Goal: Book appointment/travel/reservation

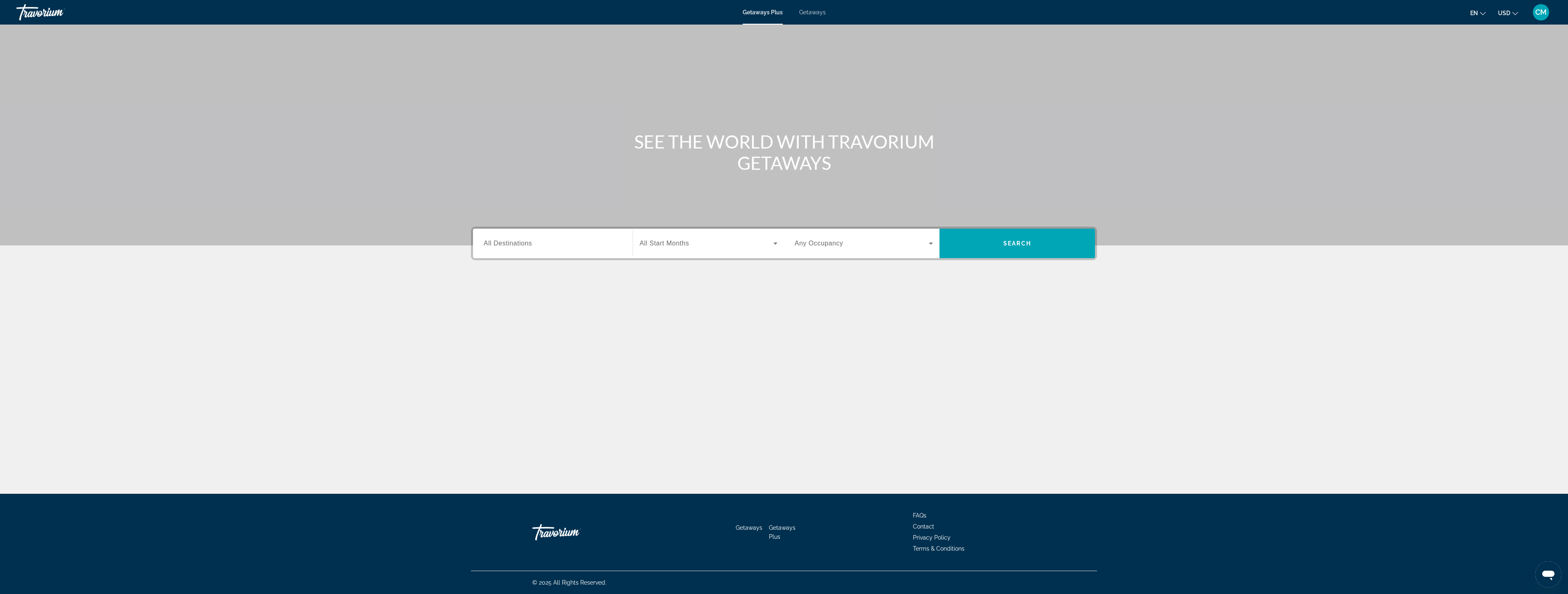
click at [581, 253] on div "Search widget" at bounding box center [553, 243] width 138 height 23
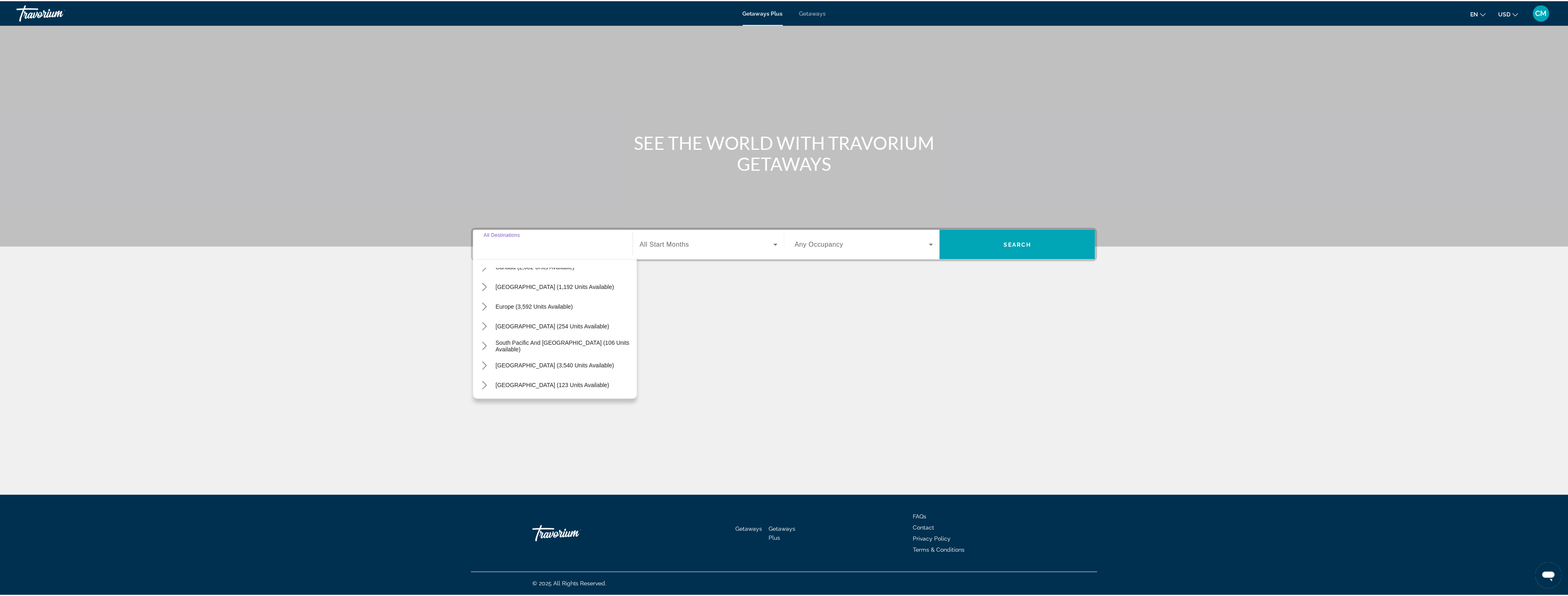
scroll to position [82, 0]
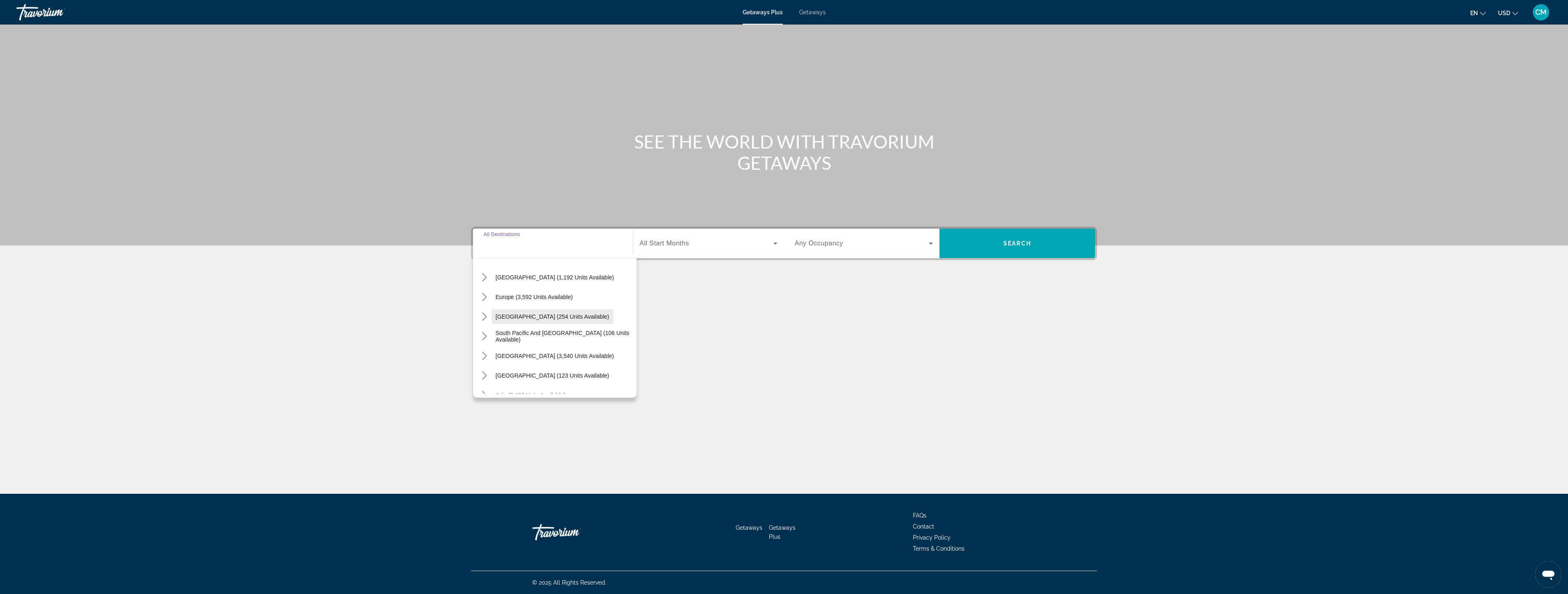
click at [551, 318] on span "[GEOGRAPHIC_DATA] (254 units available)" at bounding box center [552, 316] width 114 height 7
type input "**********"
click at [690, 240] on span "Search widget" at bounding box center [707, 243] width 134 height 10
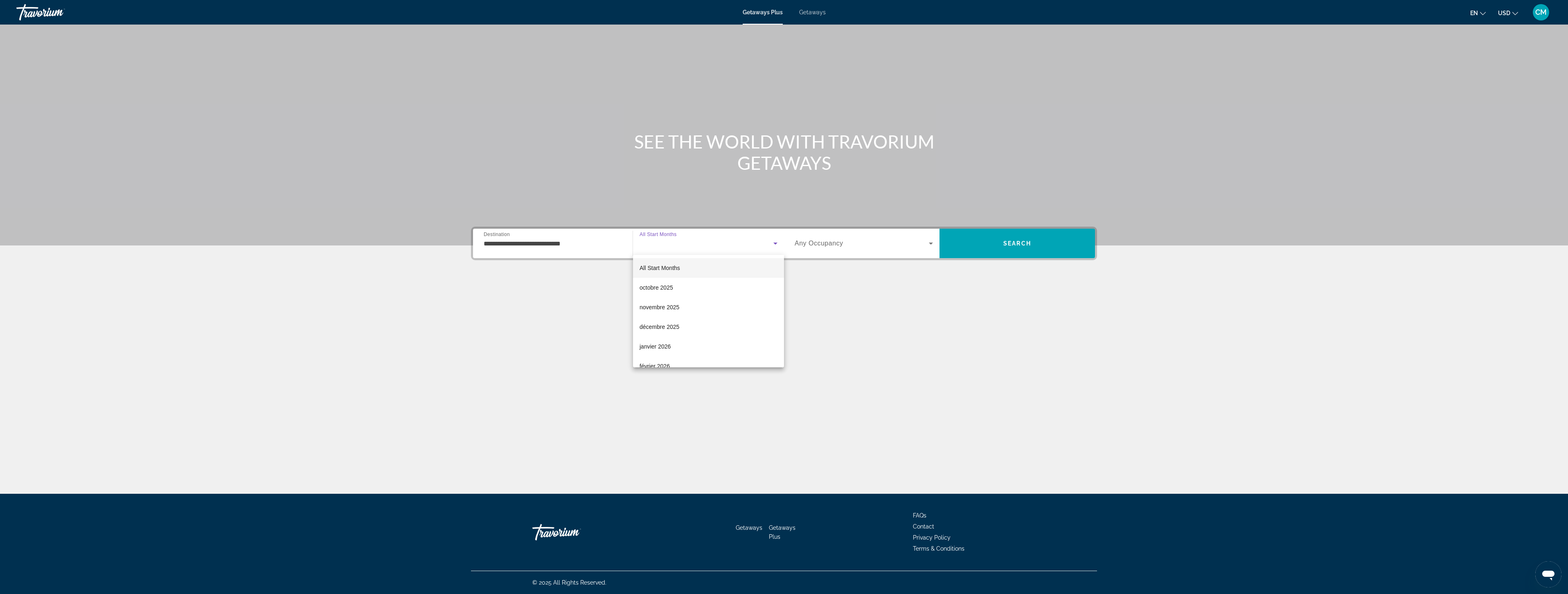
click at [921, 248] on div at bounding box center [784, 297] width 1568 height 594
click at [923, 242] on span "Search widget" at bounding box center [861, 243] width 134 height 10
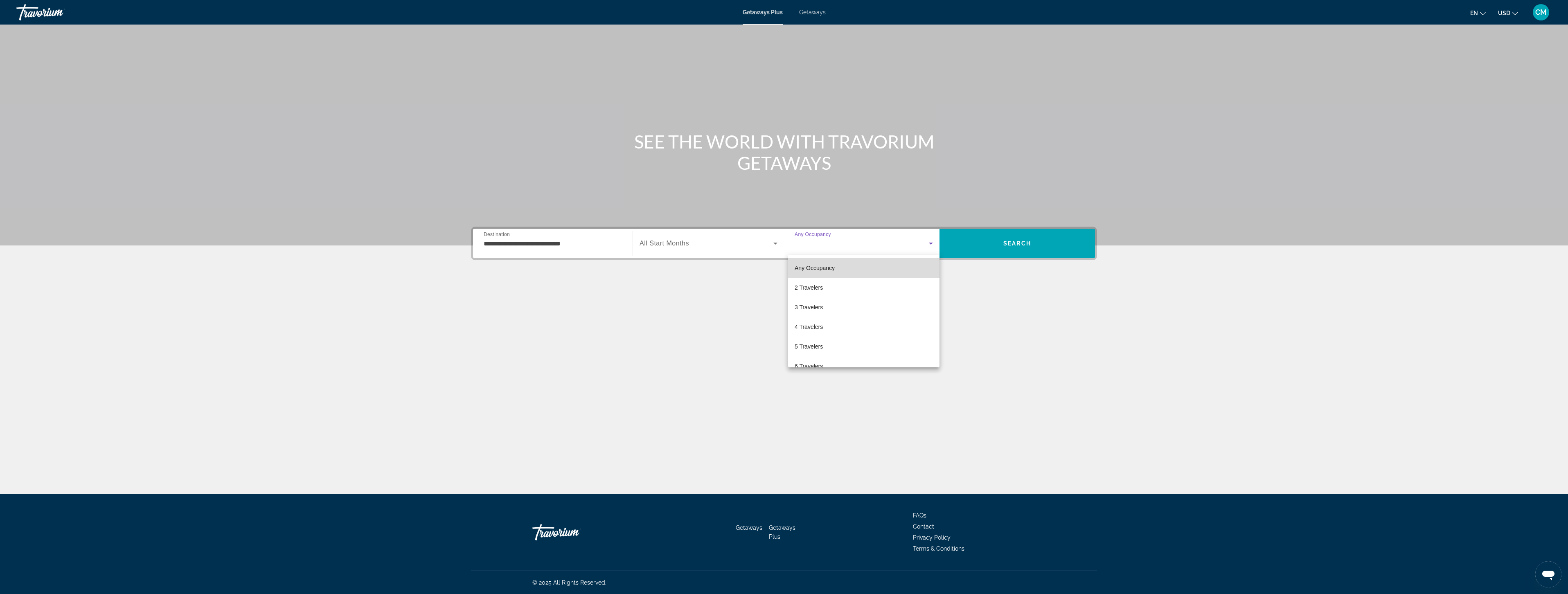
click at [920, 267] on mat-option "Any Occupancy" at bounding box center [864, 268] width 152 height 19
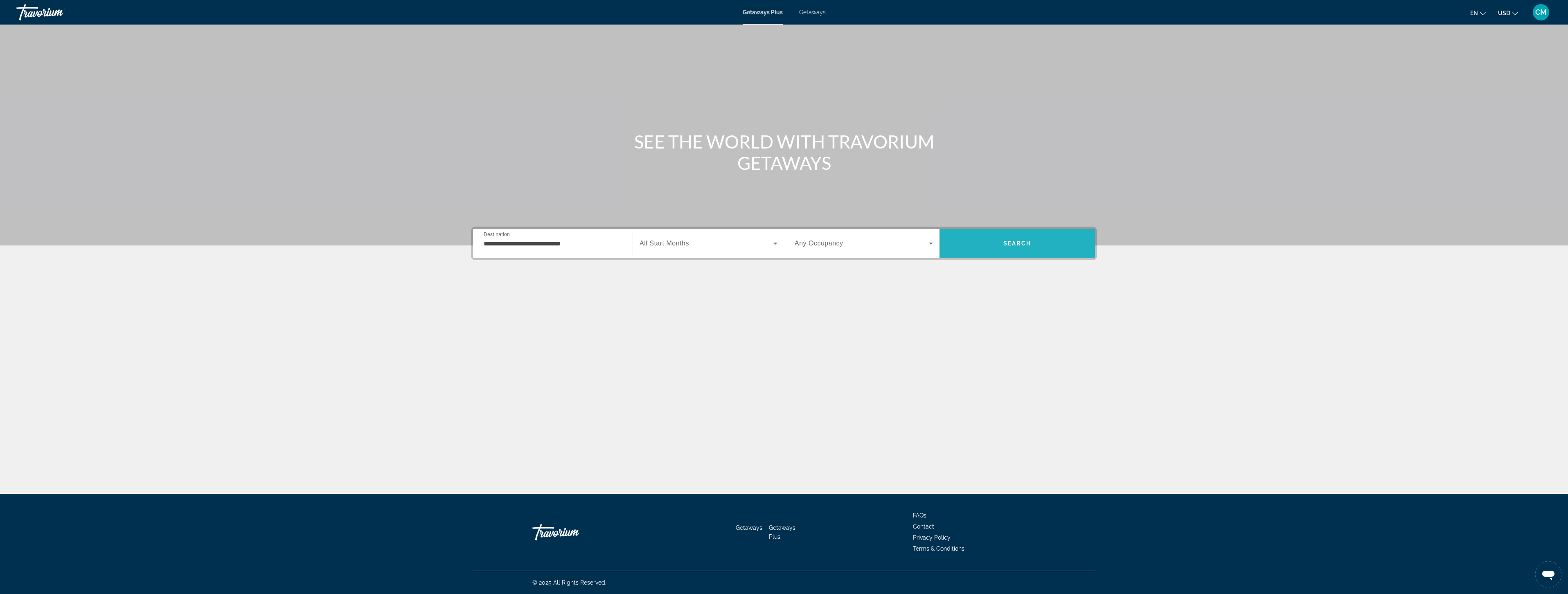
click at [990, 242] on span "Search" at bounding box center [1017, 243] width 155 height 19
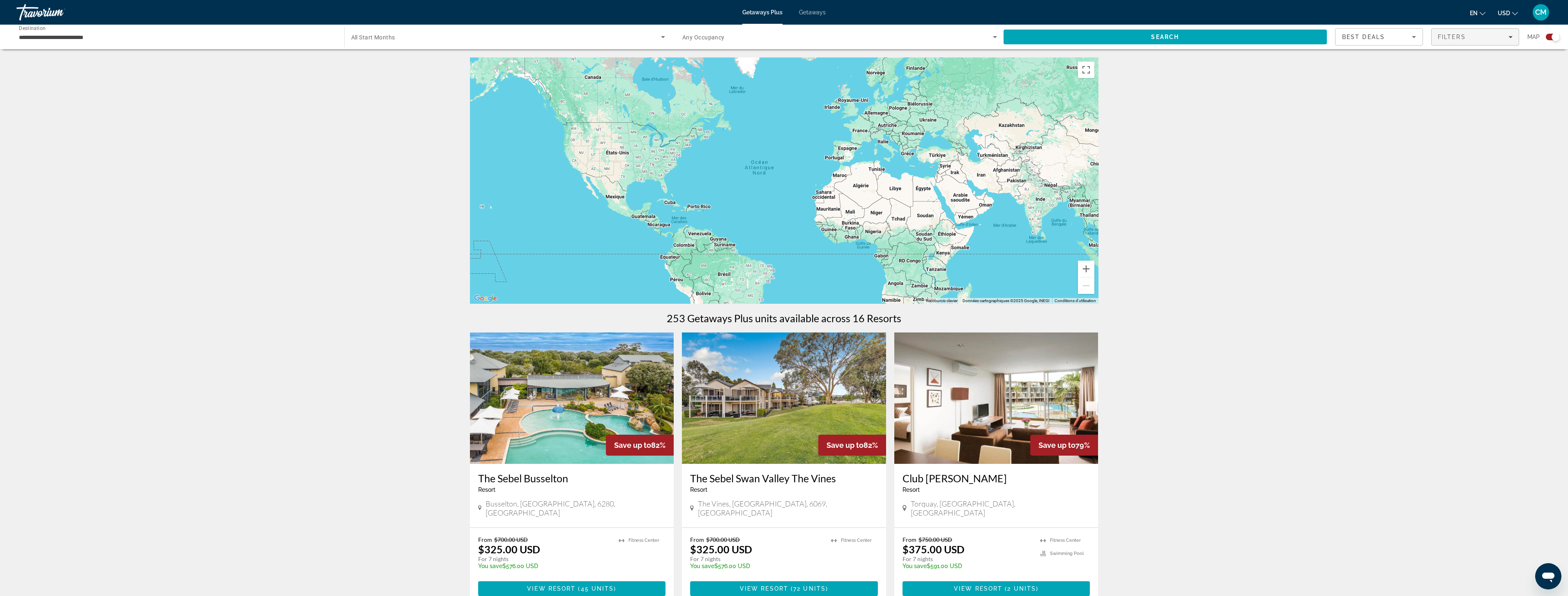
click at [1470, 34] on div "Filters" at bounding box center [1475, 37] width 75 height 7
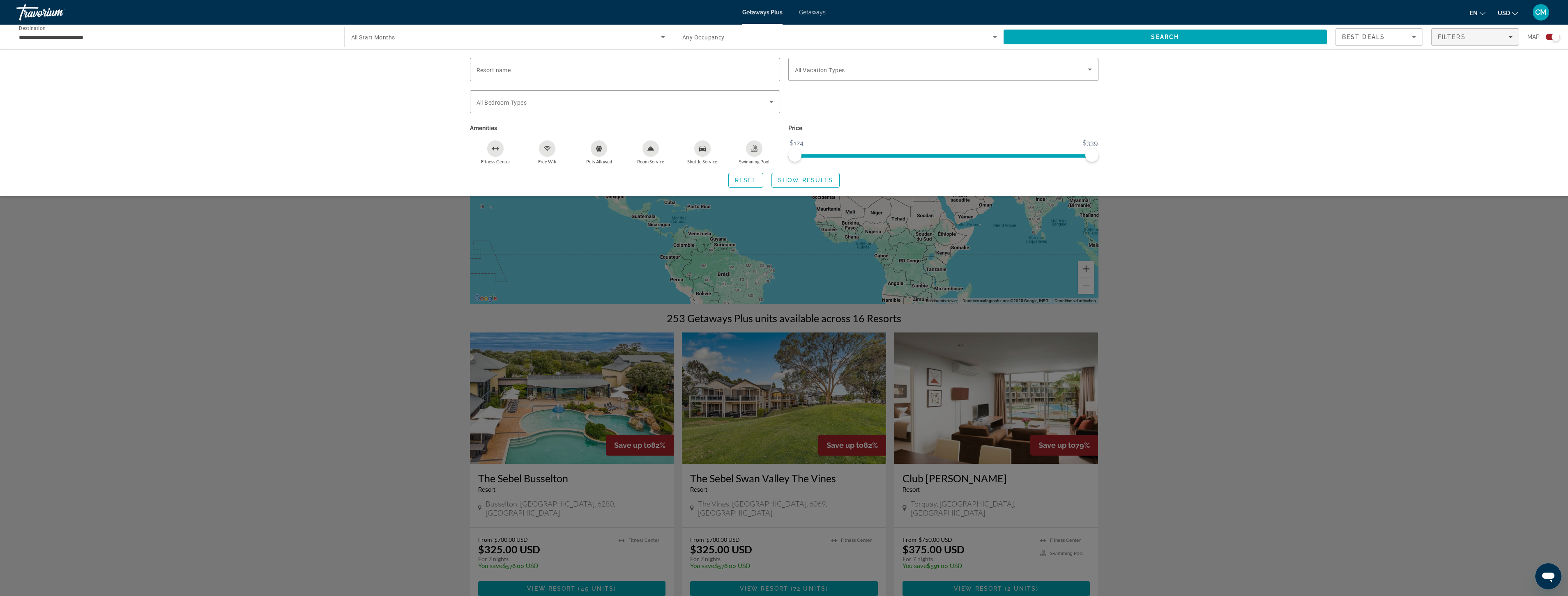
drag, startPoint x: 1334, startPoint y: 261, endPoint x: 1316, endPoint y: 231, distance: 35.0
click at [1333, 260] on div "Search widget" at bounding box center [784, 360] width 1568 height 473
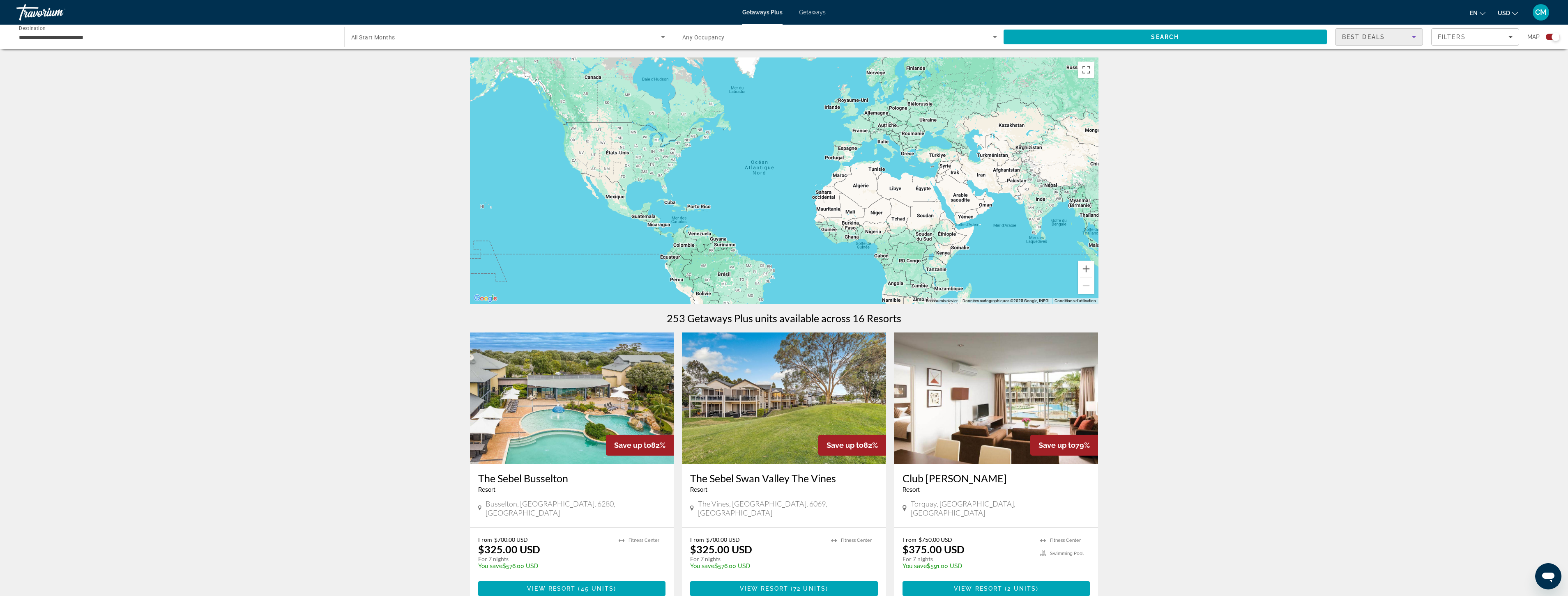
click at [1384, 38] on span "Best Deals" at bounding box center [1363, 37] width 43 height 7
drag, startPoint x: 1300, startPoint y: 89, endPoint x: 1323, endPoint y: 74, distance: 27.5
click at [1300, 88] on div at bounding box center [784, 298] width 1568 height 596
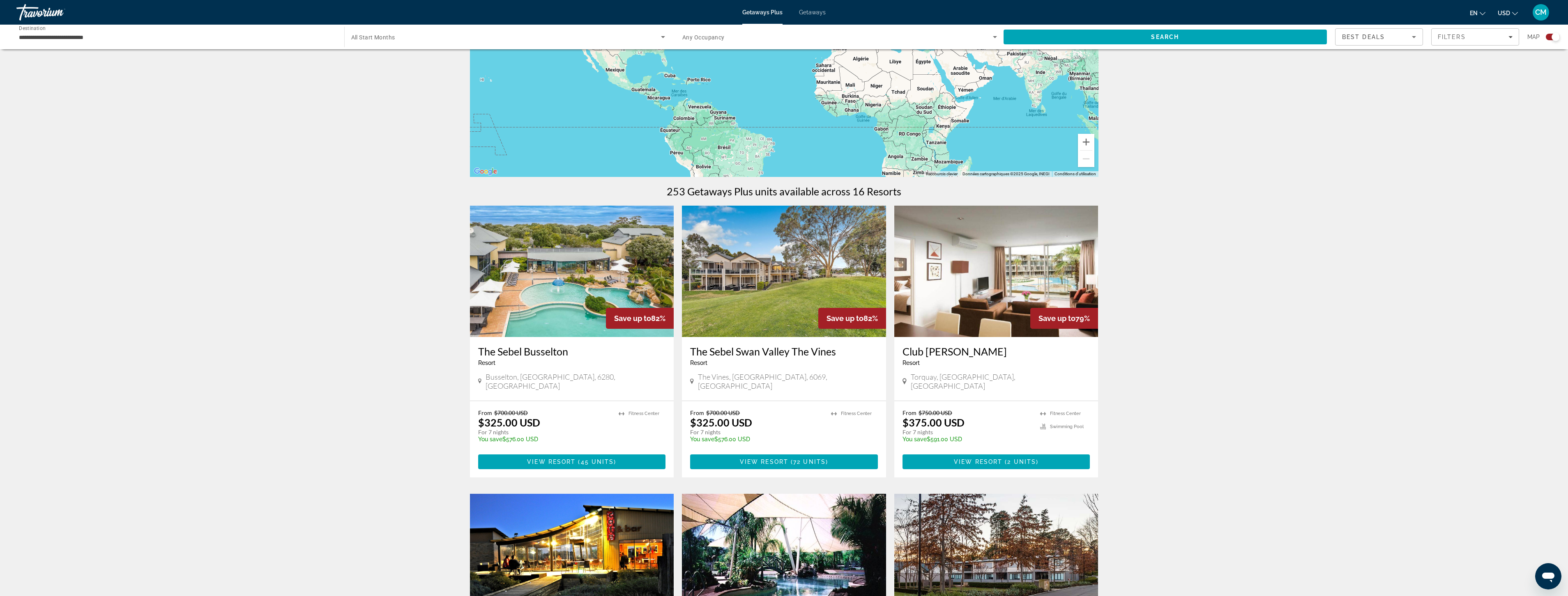
scroll to position [123, 0]
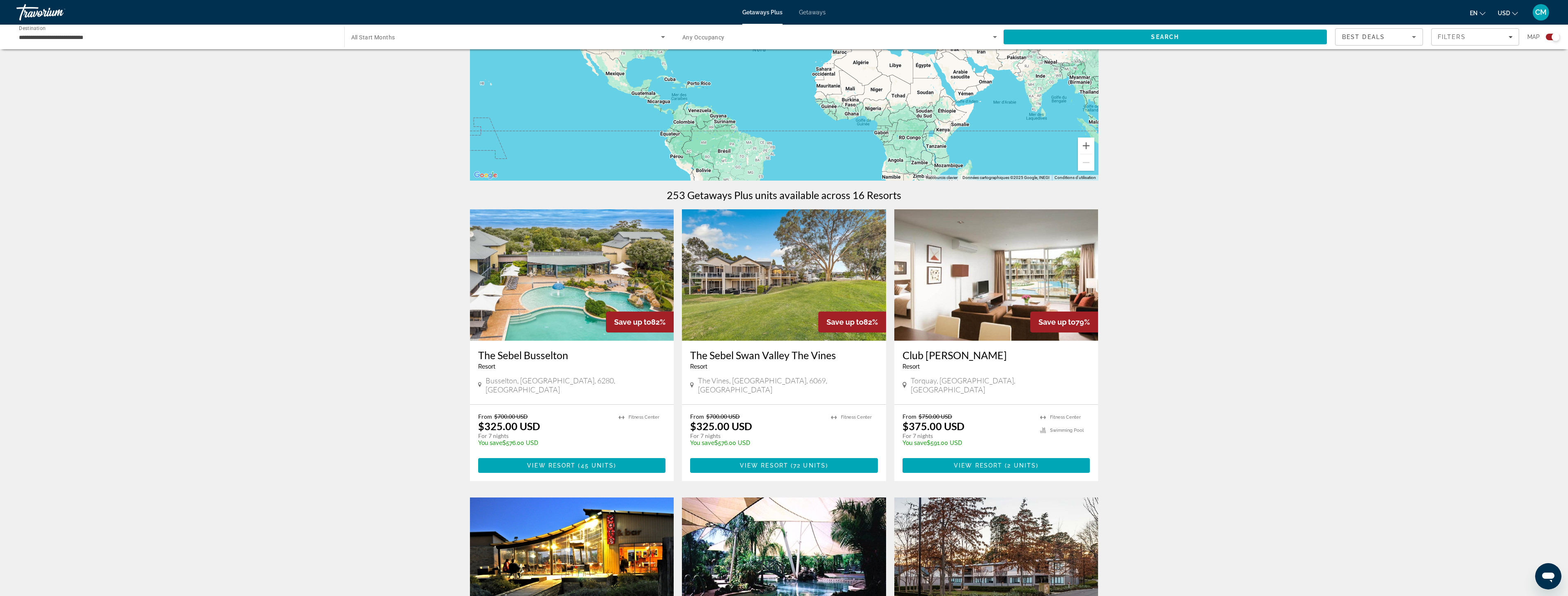
click at [519, 309] on img "Main content" at bounding box center [572, 275] width 204 height 131
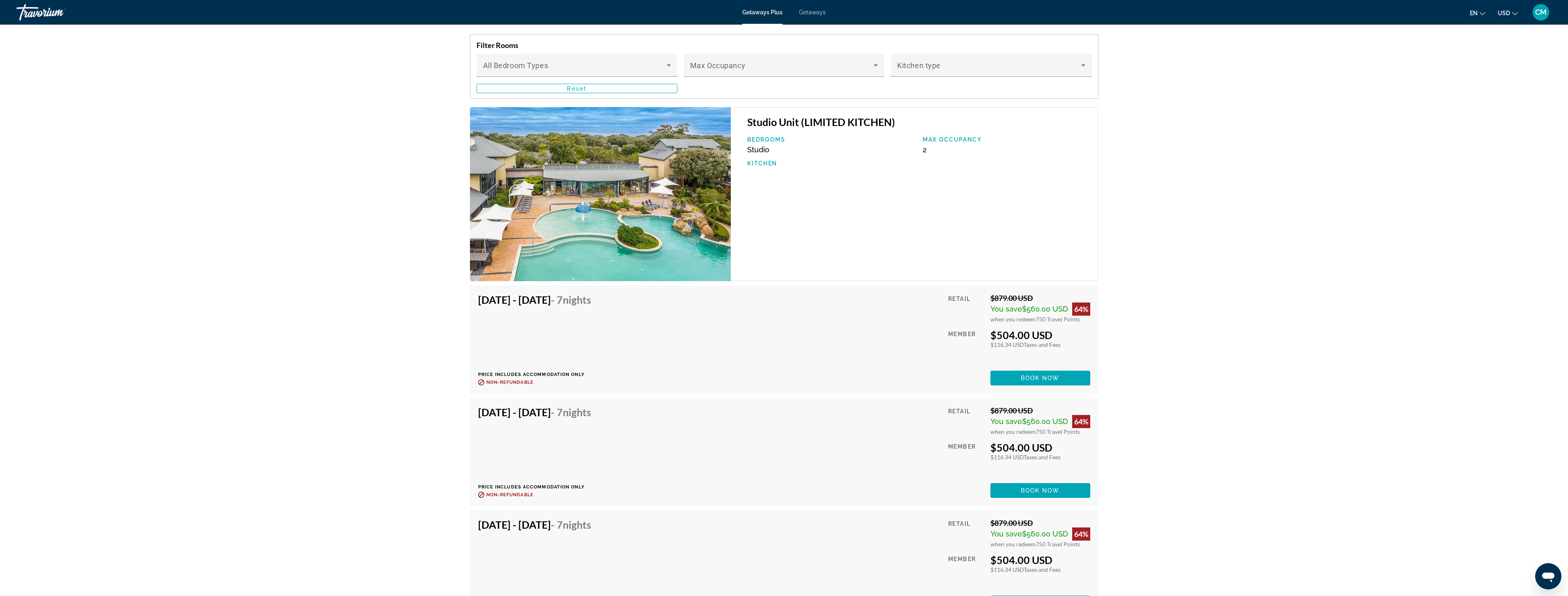
scroll to position [1273, 0]
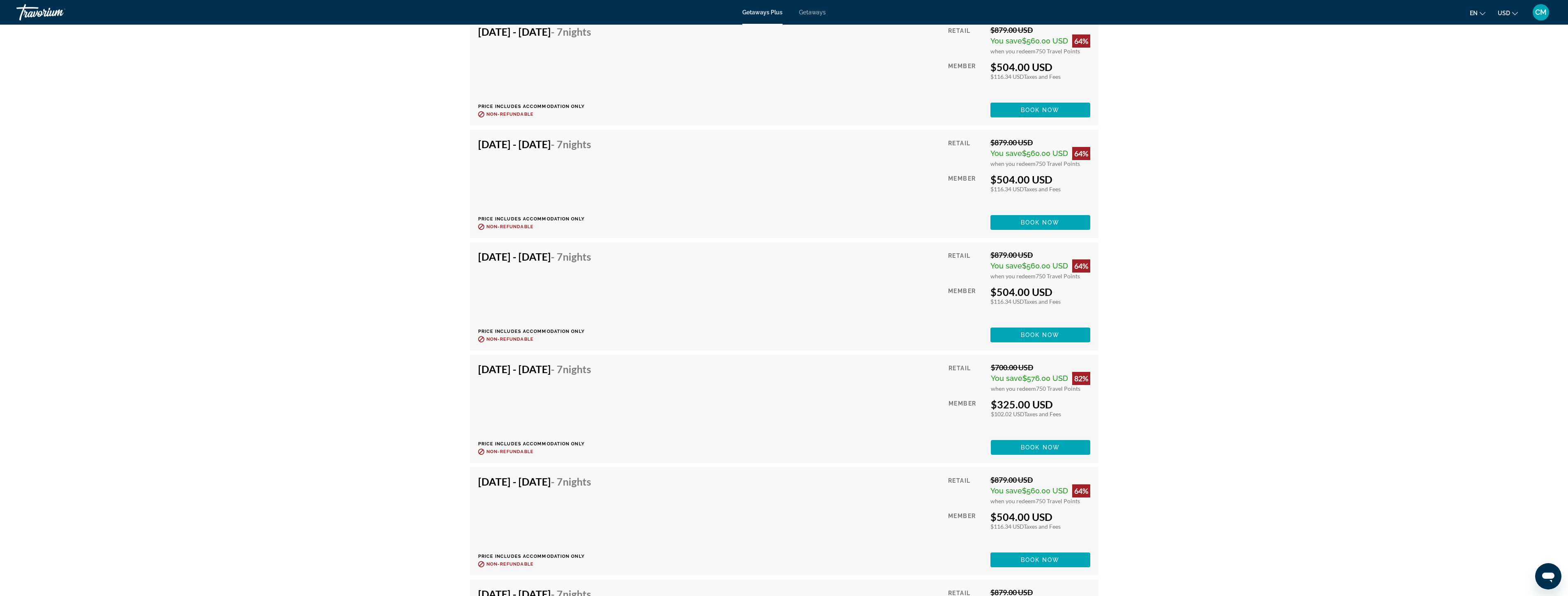
scroll to position [1765, 0]
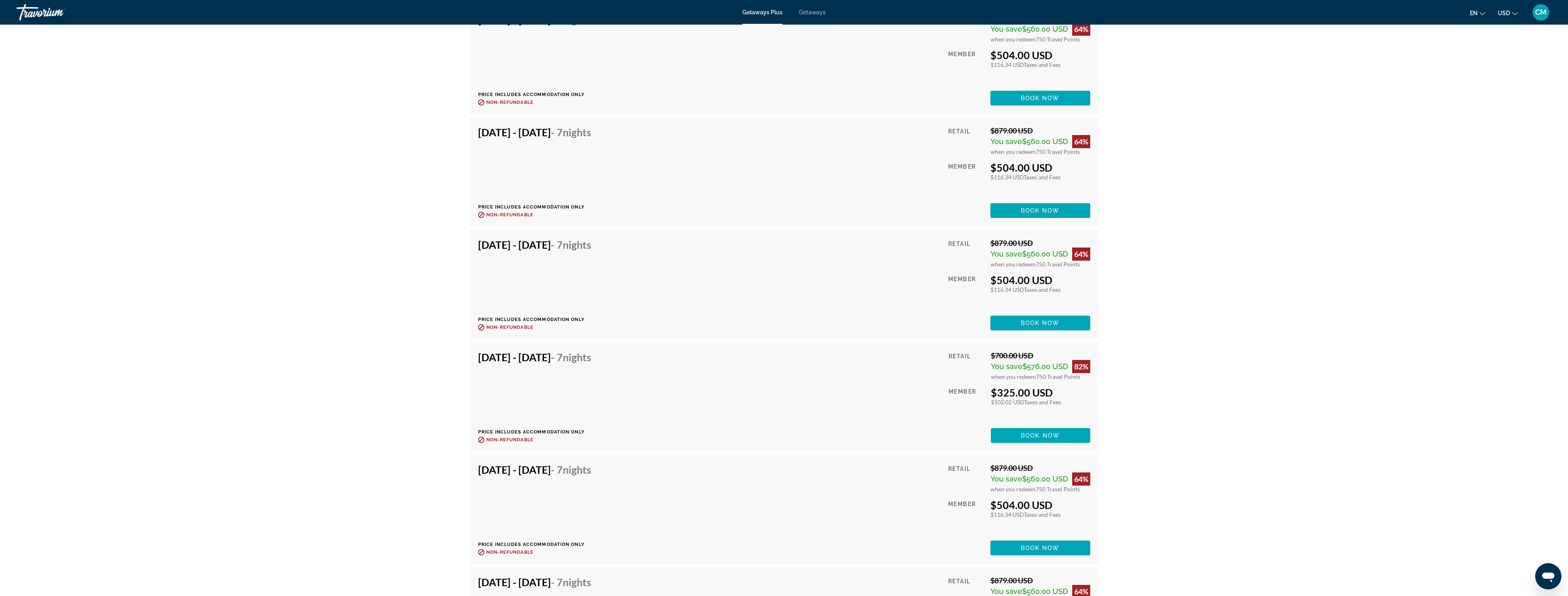
click at [1275, 412] on div "prev next [GEOGRAPHIC_DATA], [GEOGRAPHIC_DATA], AUS The Sebel Busselton Address…" at bounding box center [784, 460] width 1568 height 4401
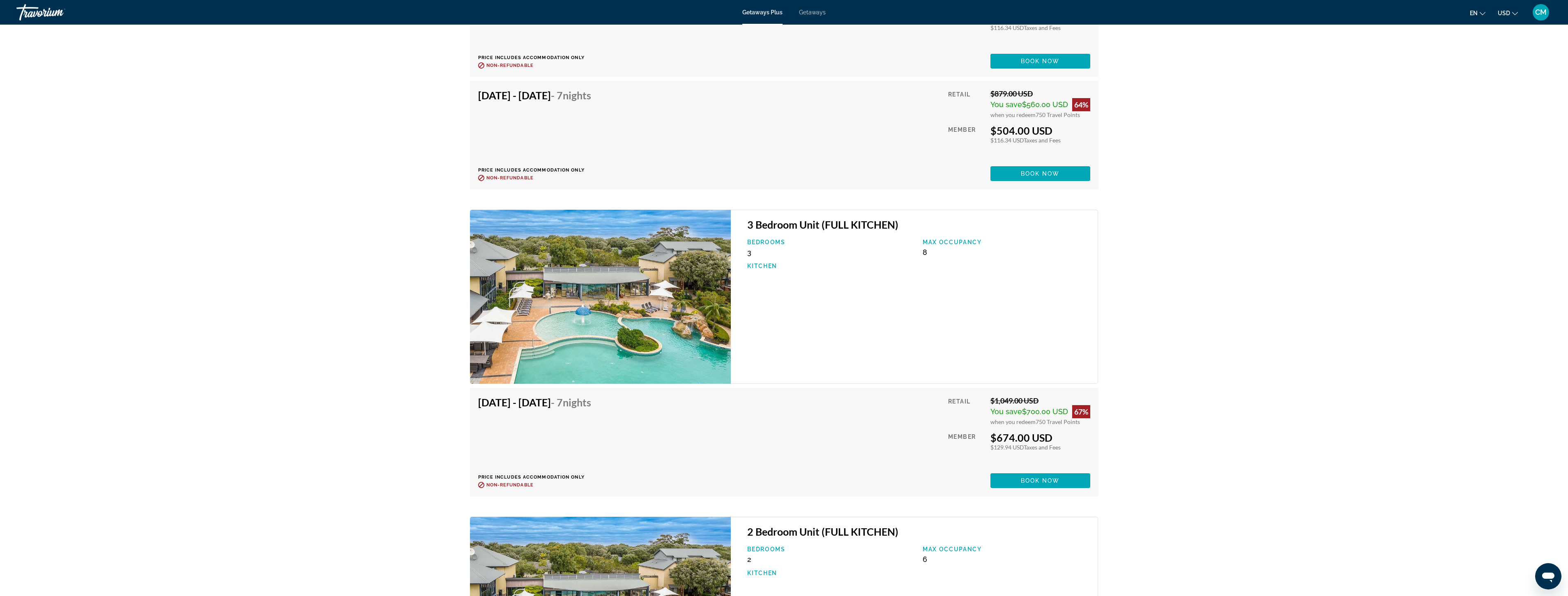
scroll to position [3448, 0]
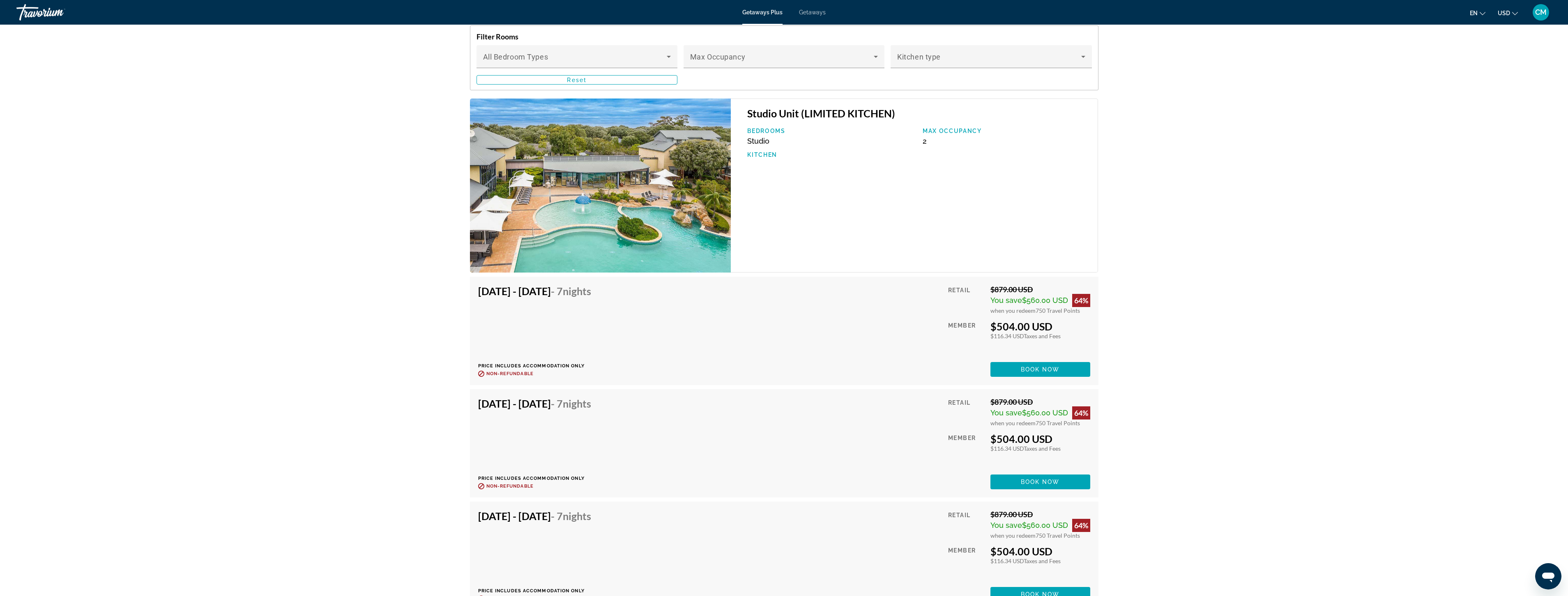
scroll to position [1273, 0]
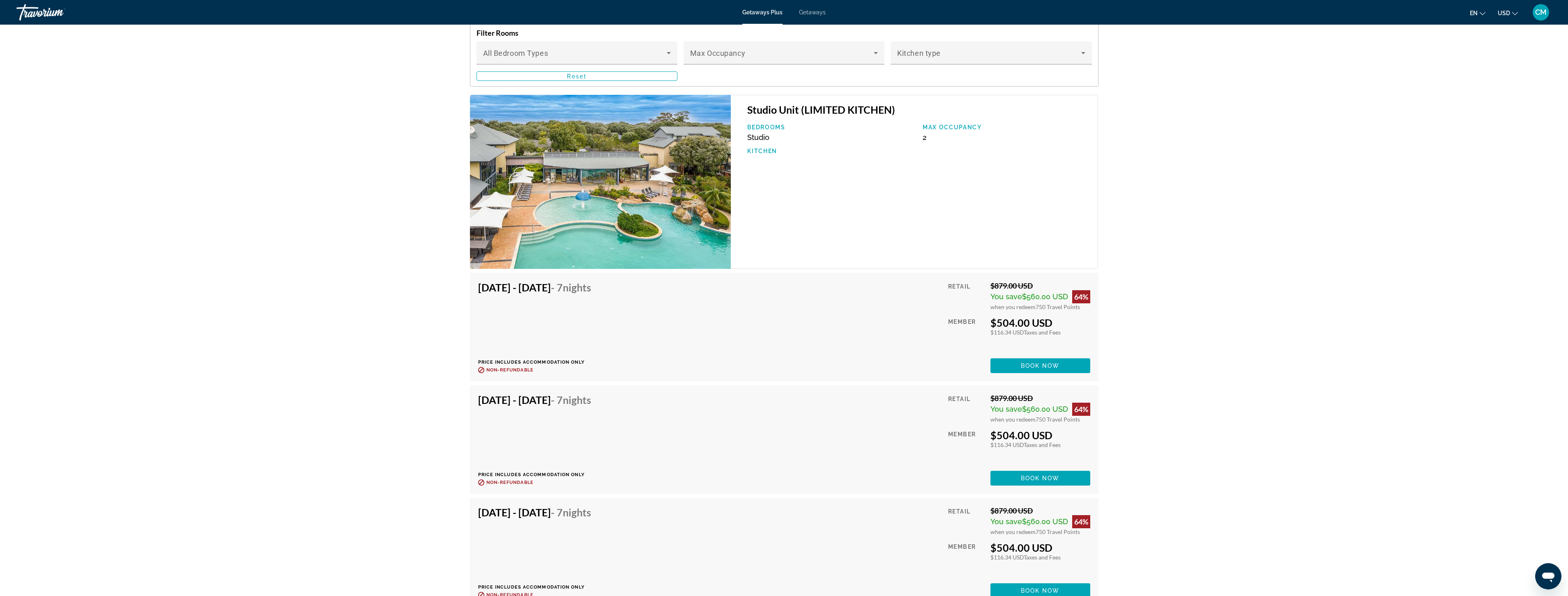
drag, startPoint x: 1214, startPoint y: 345, endPoint x: 1181, endPoint y: 338, distance: 33.7
click at [1001, 310] on span "when you redeem" at bounding box center [1013, 307] width 45 height 7
click at [1047, 308] on span "750 Travel Points" at bounding box center [1058, 307] width 45 height 7
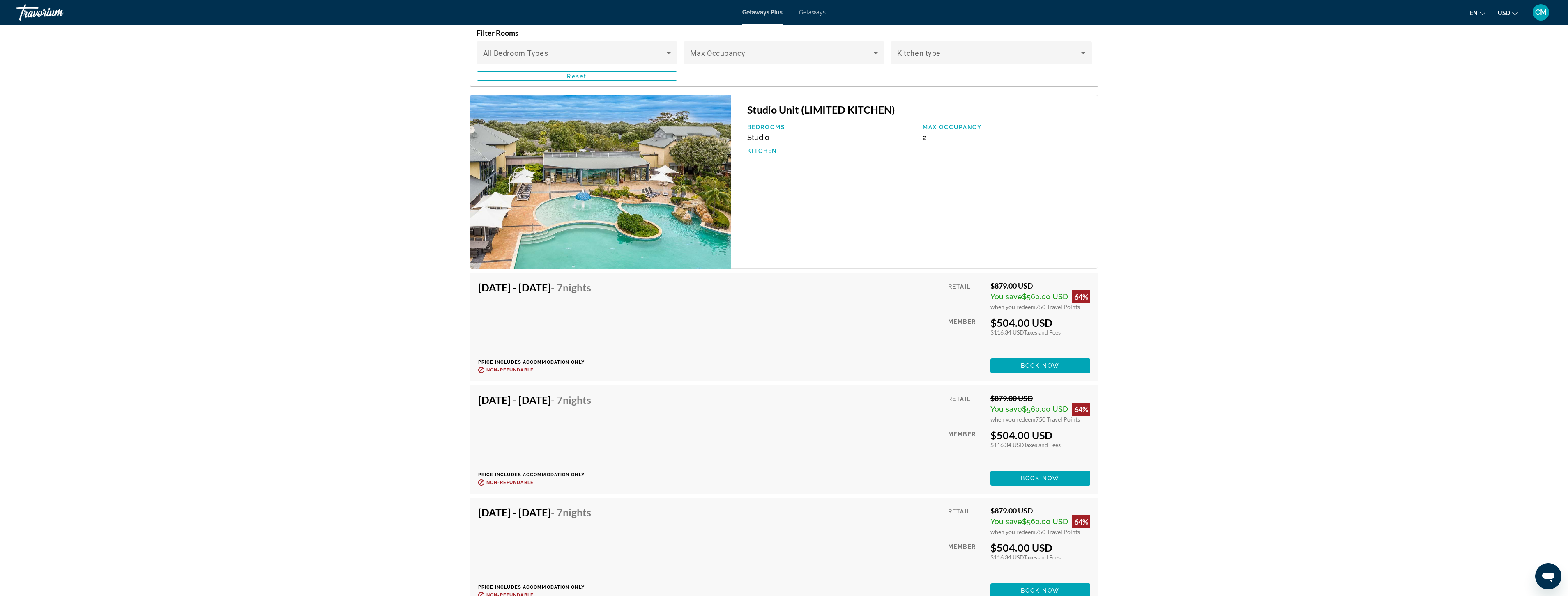
drag, startPoint x: 1241, startPoint y: 231, endPoint x: 964, endPoint y: 333, distance: 295.2
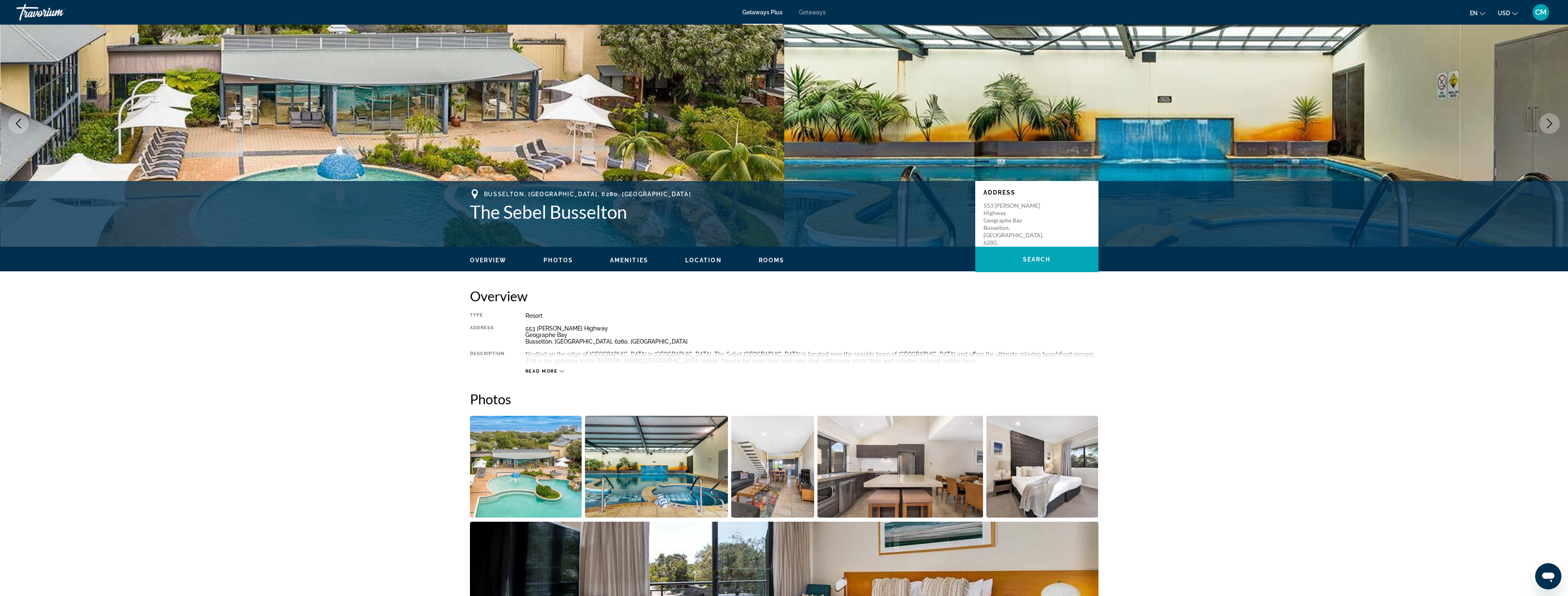
scroll to position [0, 0]
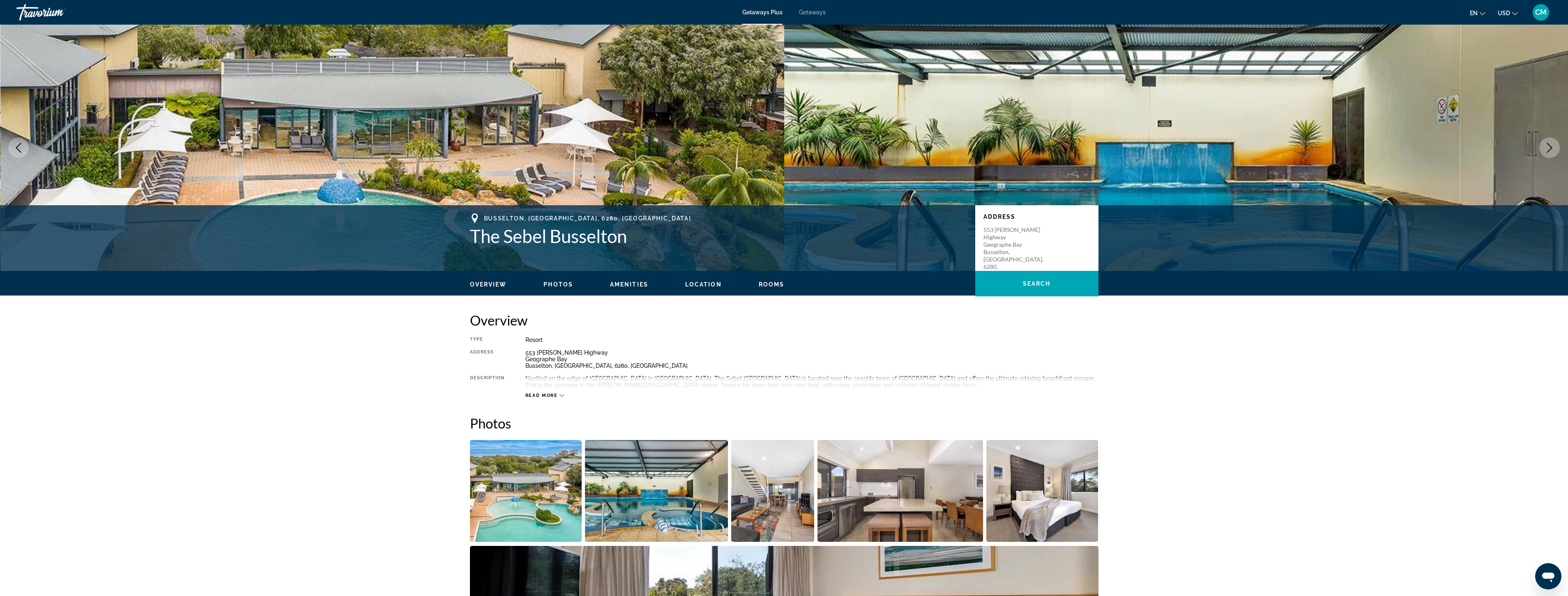
click at [542, 398] on span "Read more" at bounding box center [541, 395] width 32 height 5
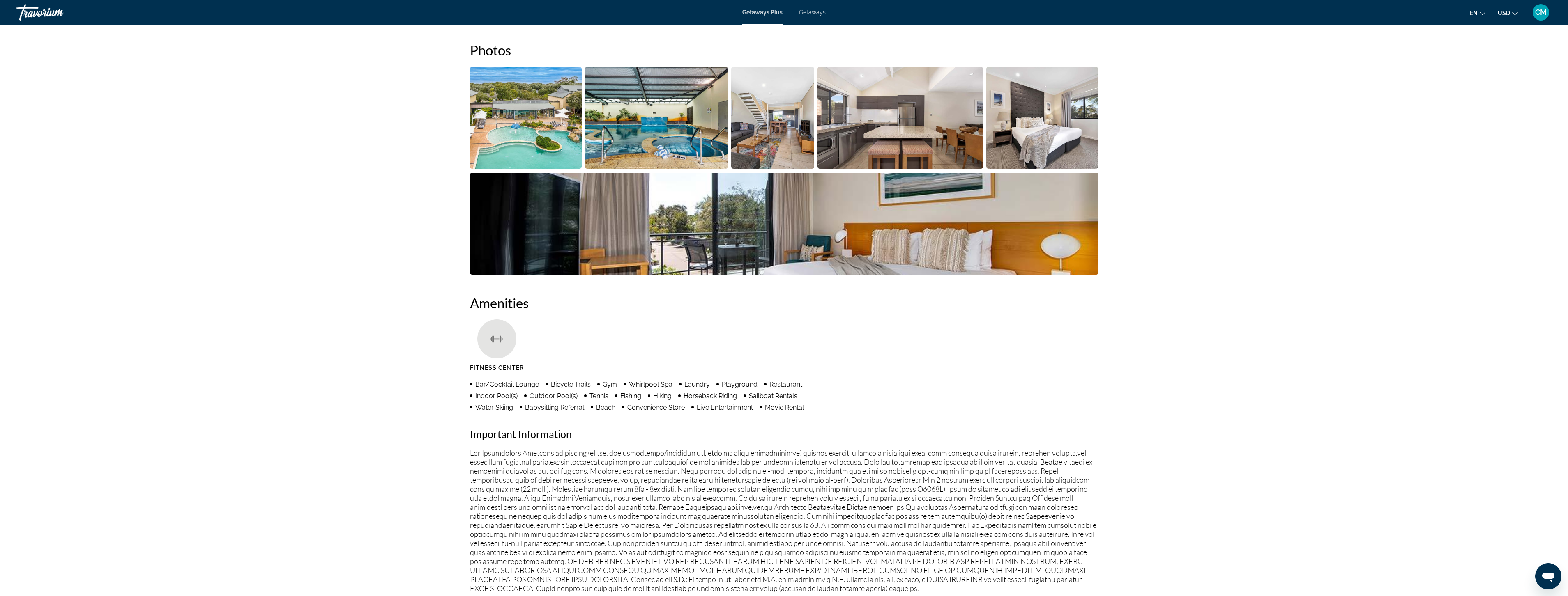
scroll to position [493, 0]
